Goal: Information Seeking & Learning: Learn about a topic

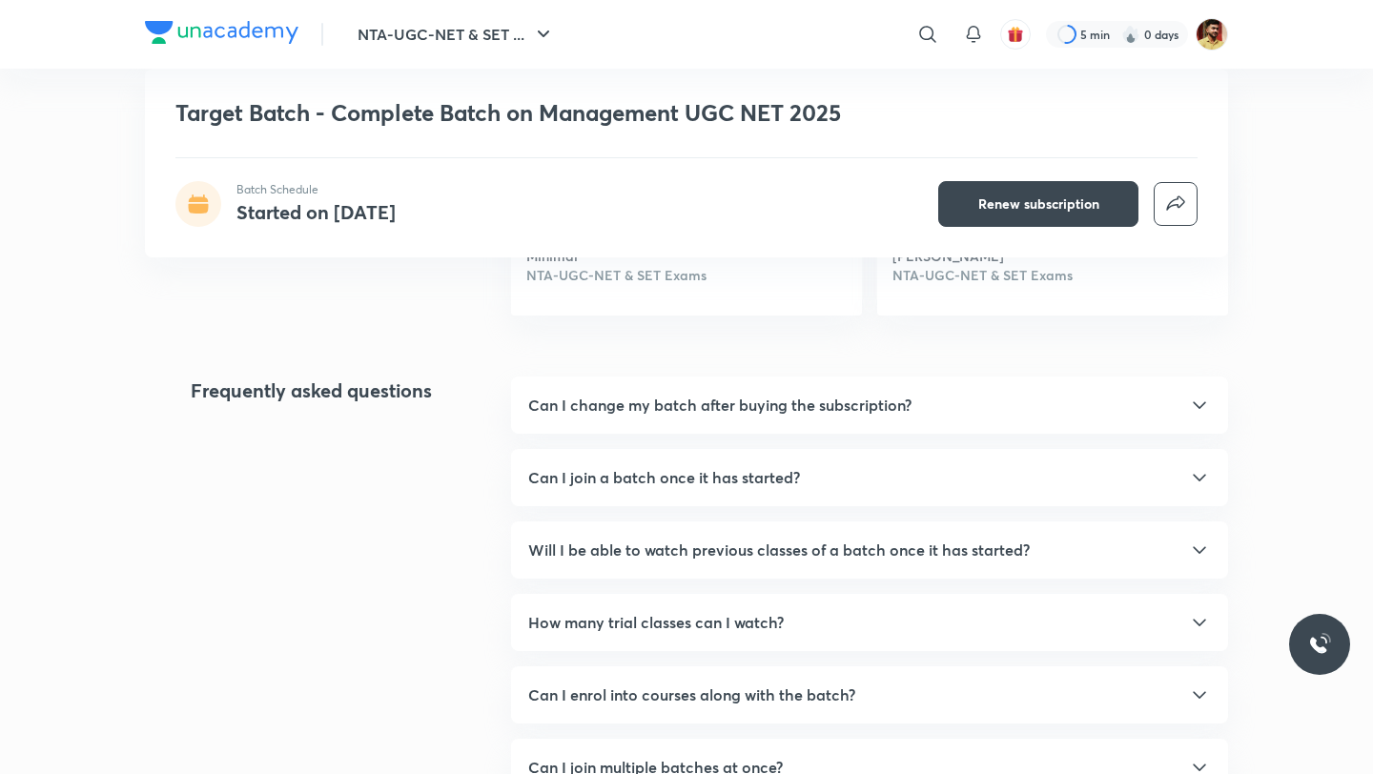
scroll to position [1400, 0]
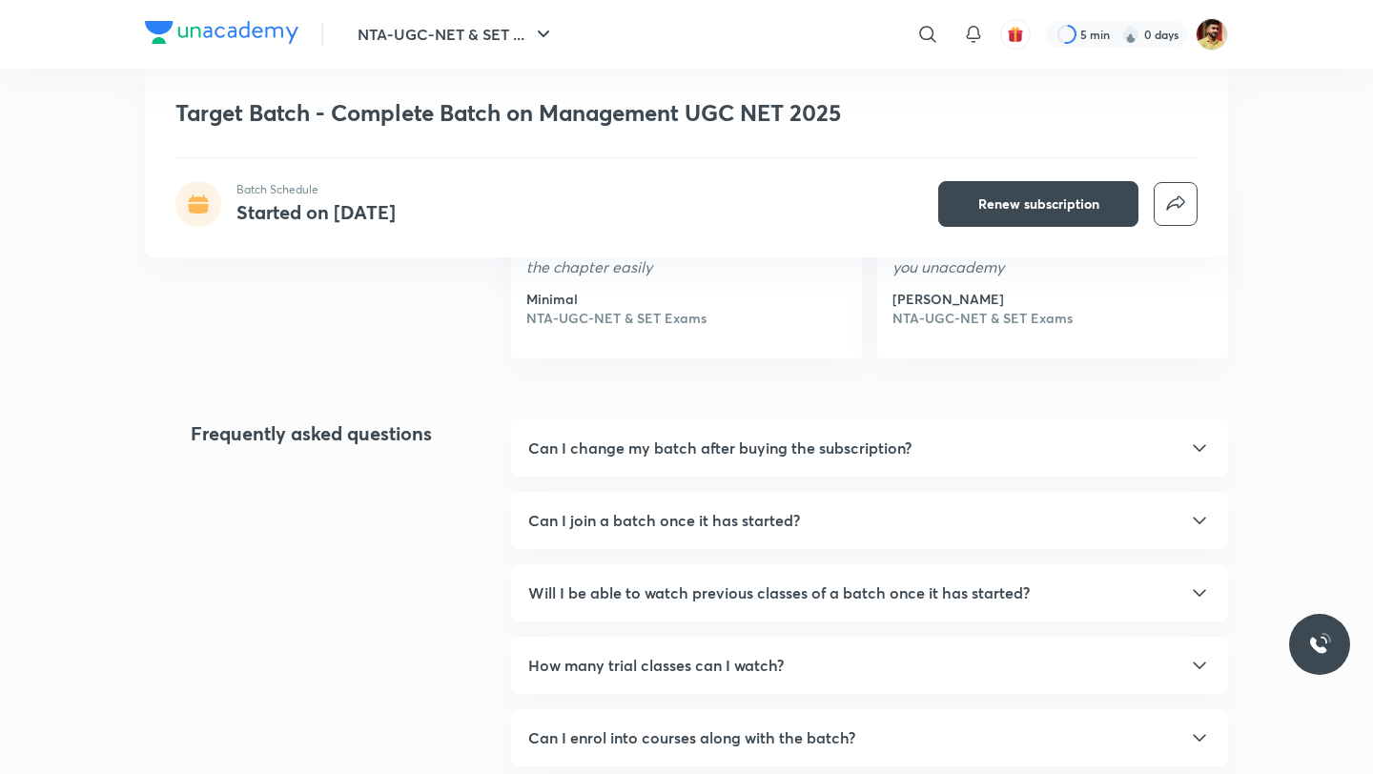
click at [1204, 454] on icon at bounding box center [1199, 448] width 23 height 23
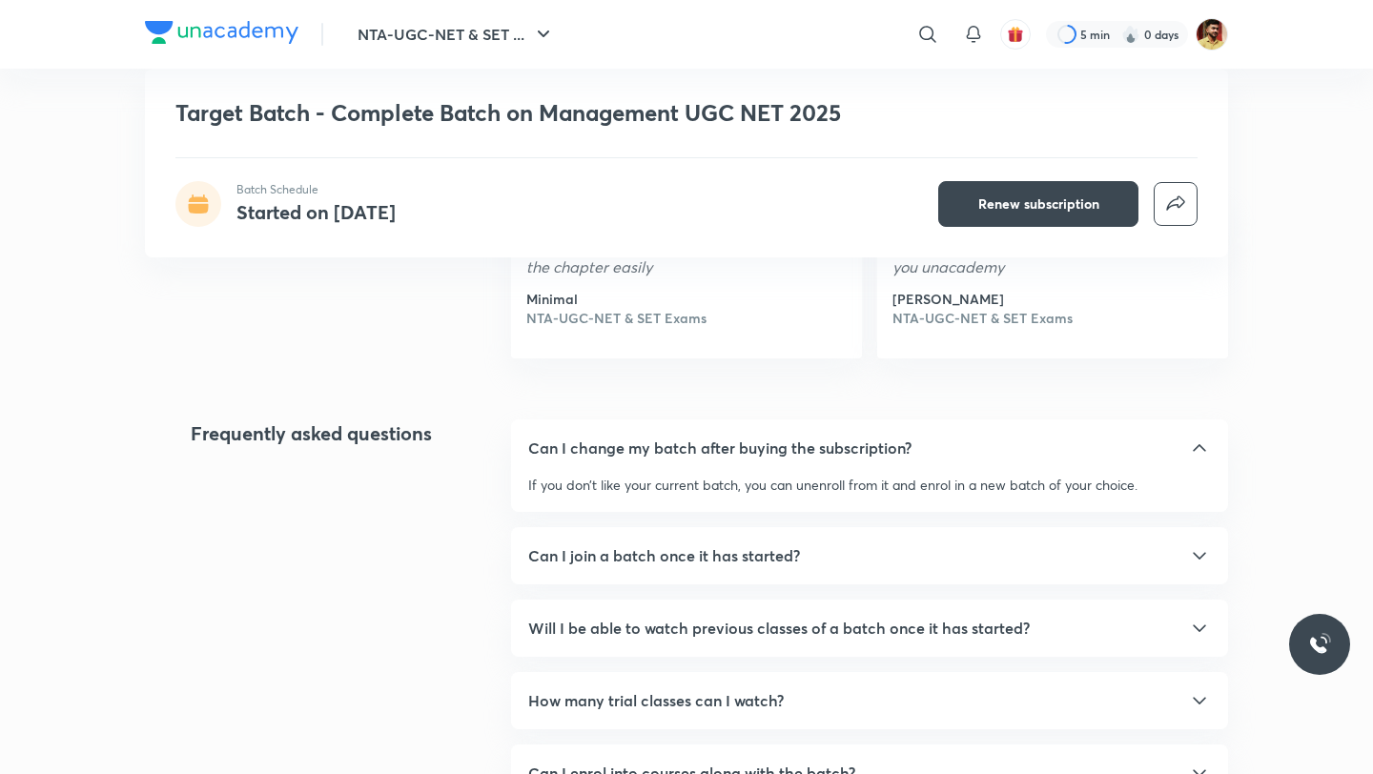
click at [730, 561] on h5 "Can I join a batch once it has started?" at bounding box center [664, 556] width 272 height 23
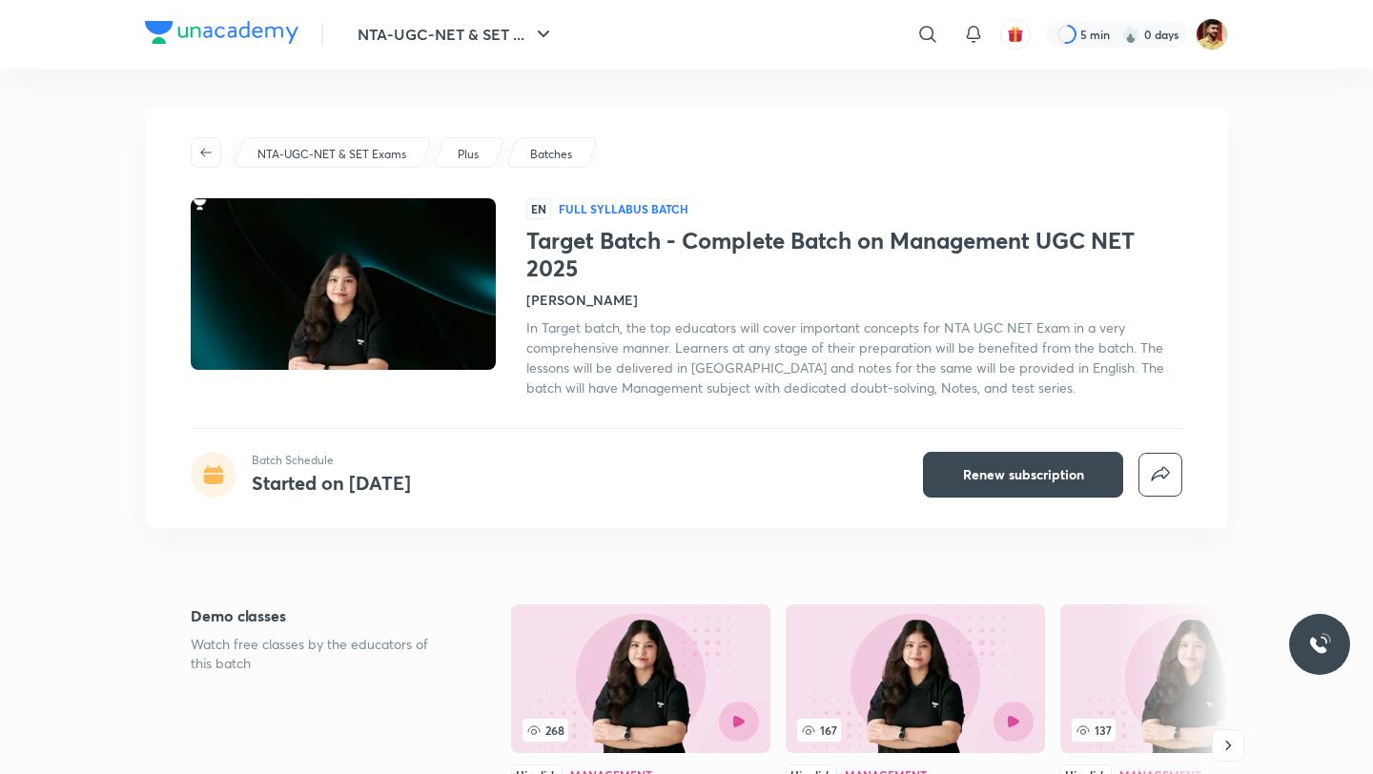
scroll to position [0, 0]
